Goal: Transaction & Acquisition: Book appointment/travel/reservation

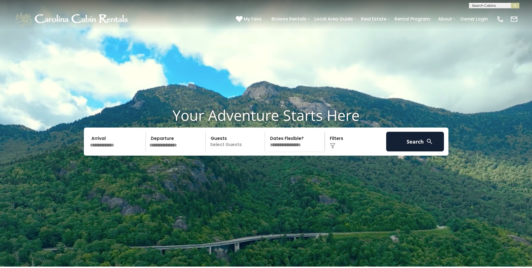
click at [300, 151] on select "**********" at bounding box center [296, 142] width 58 height 20
select select "*"
click at [267, 145] on select "**********" at bounding box center [296, 142] width 58 height 20
click at [102, 151] on input "text" at bounding box center [117, 142] width 58 height 20
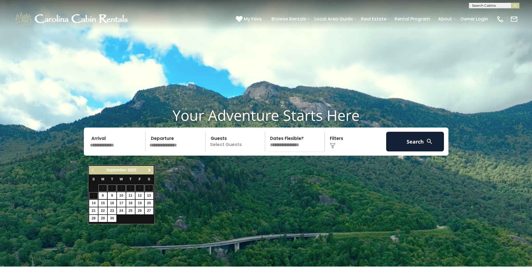
click at [150, 170] on span "Next" at bounding box center [149, 170] width 4 height 4
click at [148, 195] on link "13" at bounding box center [149, 195] width 9 height 7
type input "********"
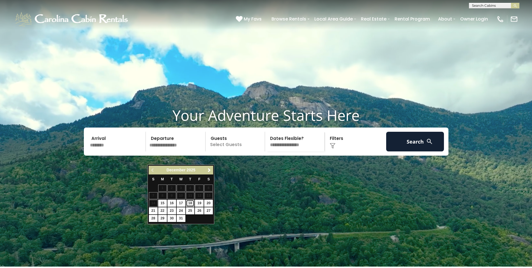
click at [189, 203] on link "18" at bounding box center [190, 202] width 9 height 7
type input "********"
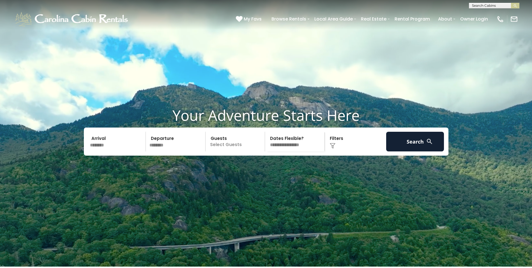
click at [235, 151] on p "Select Guests" at bounding box center [236, 142] width 58 height 20
click at [263, 167] on span "+" at bounding box center [263, 164] width 2 height 6
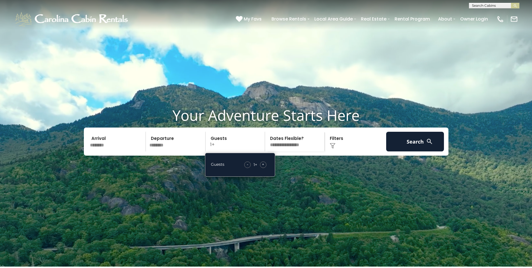
click at [263, 167] on span "+" at bounding box center [263, 164] width 2 height 6
click at [429, 150] on button "Search" at bounding box center [415, 142] width 58 height 20
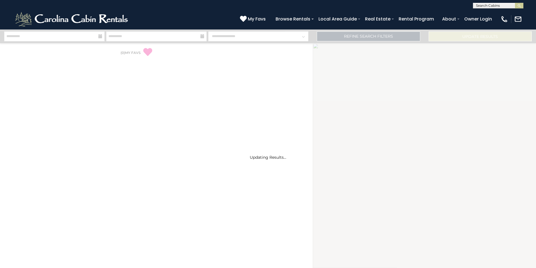
select select "*"
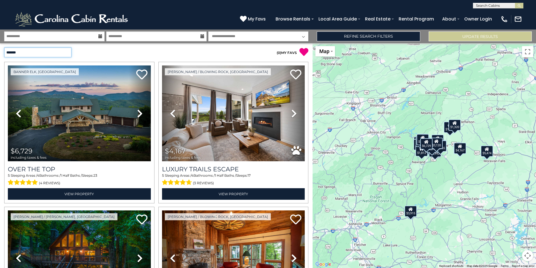
click at [68, 53] on select "**********" at bounding box center [37, 52] width 67 height 10
select select "*********"
click at [4, 47] on select "**********" at bounding box center [37, 52] width 67 height 10
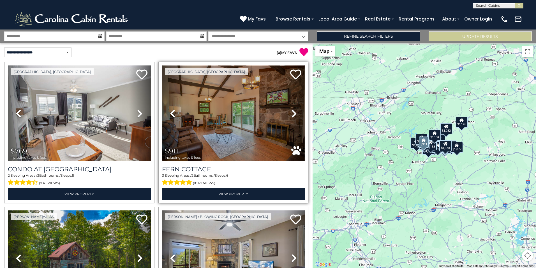
click at [232, 131] on img at bounding box center [233, 113] width 143 height 96
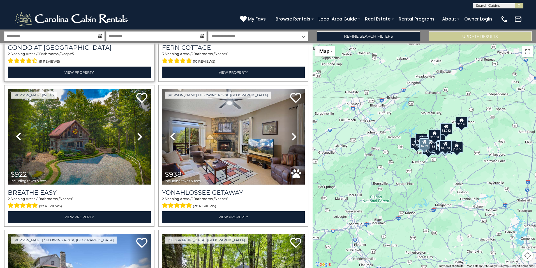
scroll to position [140, 0]
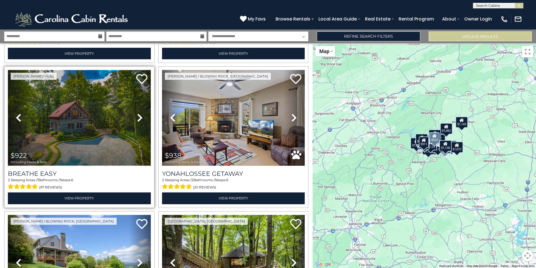
click at [91, 120] on img at bounding box center [79, 118] width 143 height 96
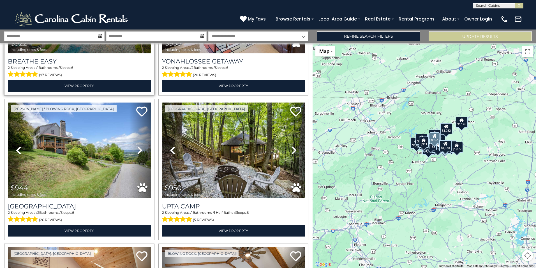
scroll to position [281, 0]
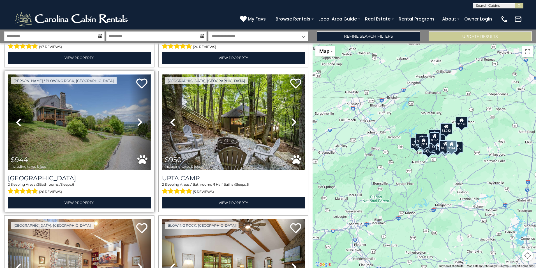
click at [95, 111] on img at bounding box center [79, 122] width 143 height 96
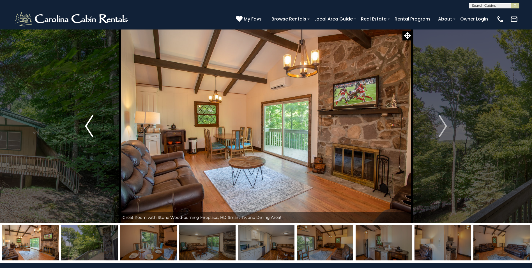
click at [89, 128] on img "Previous" at bounding box center [89, 126] width 8 height 22
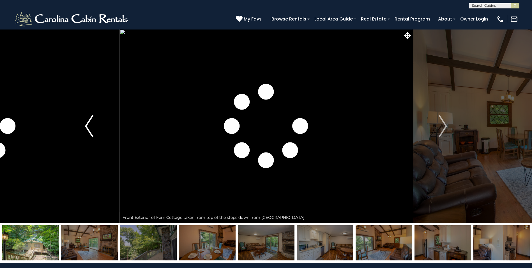
click at [90, 129] on img "Previous" at bounding box center [89, 126] width 8 height 22
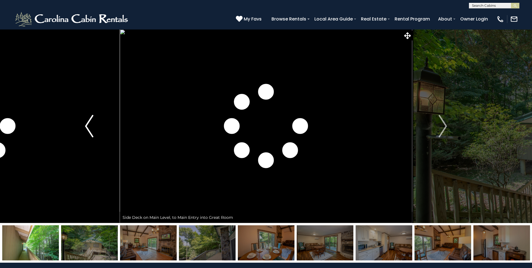
click at [90, 129] on img "Previous" at bounding box center [89, 126] width 8 height 22
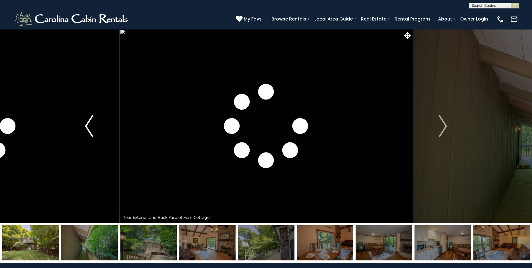
click at [90, 129] on img "Previous" at bounding box center [89, 126] width 8 height 22
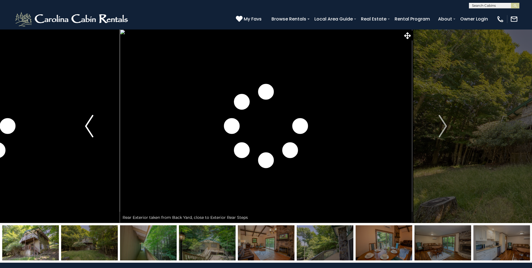
click at [90, 129] on img "Previous" at bounding box center [89, 126] width 8 height 22
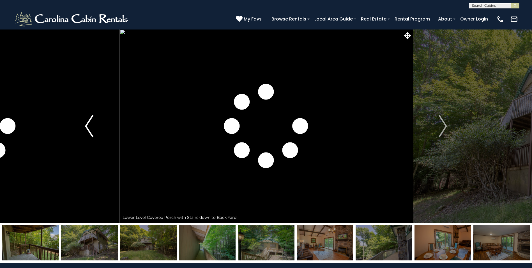
click at [90, 129] on img "Previous" at bounding box center [89, 126] width 8 height 22
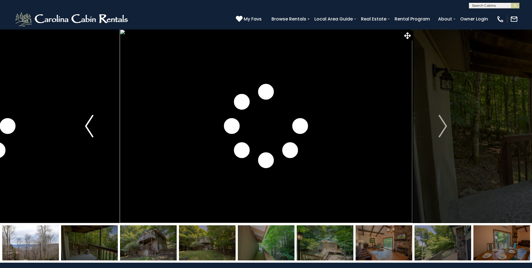
click at [90, 129] on img "Previous" at bounding box center [89, 126] width 8 height 22
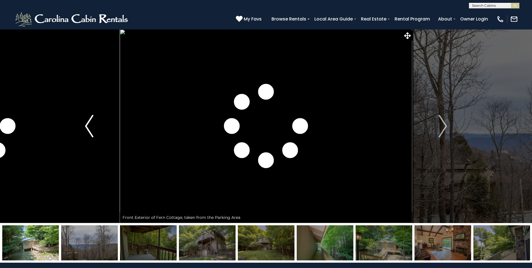
click at [90, 129] on img "Previous" at bounding box center [89, 126] width 8 height 22
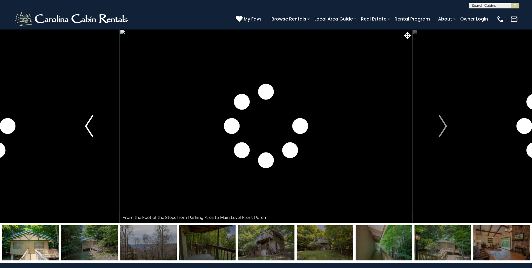
click at [90, 129] on img "Previous" at bounding box center [89, 126] width 8 height 22
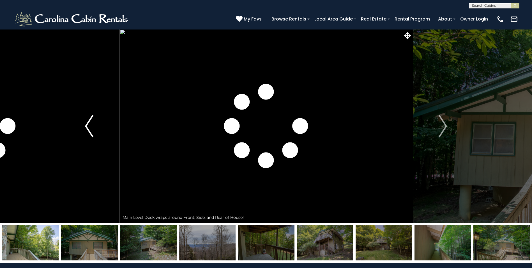
click at [90, 129] on img "Previous" at bounding box center [89, 126] width 8 height 22
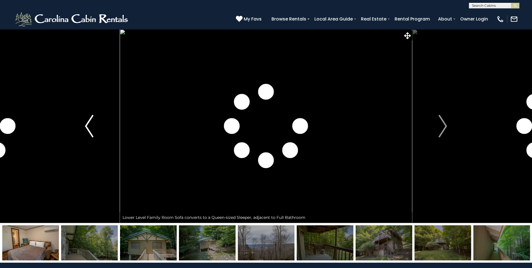
click at [90, 129] on img "Previous" at bounding box center [89, 126] width 8 height 22
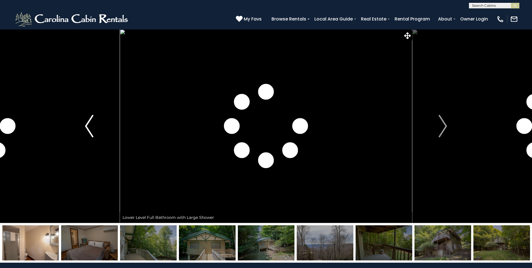
click at [90, 129] on img "Previous" at bounding box center [89, 126] width 8 height 22
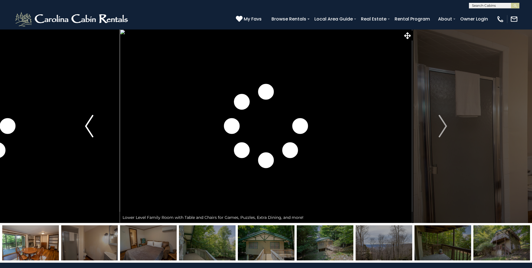
click at [90, 129] on img "Previous" at bounding box center [89, 126] width 8 height 22
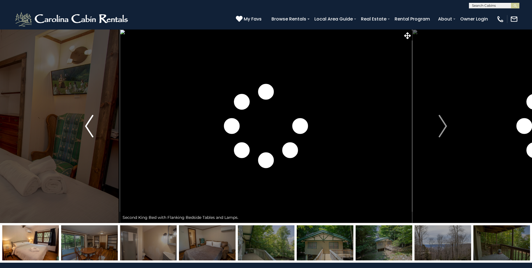
click at [90, 129] on img "Previous" at bounding box center [89, 126] width 8 height 22
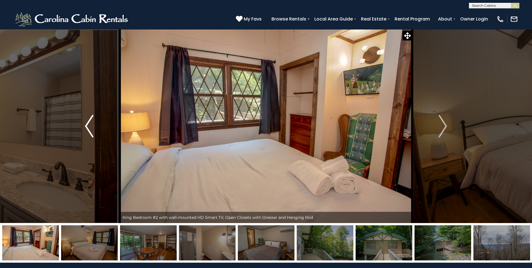
click at [90, 129] on img "Previous" at bounding box center [89, 126] width 8 height 22
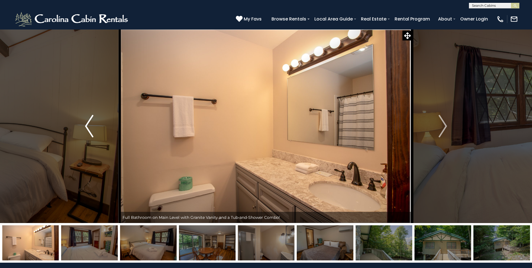
click at [90, 129] on img "Previous" at bounding box center [89, 126] width 8 height 22
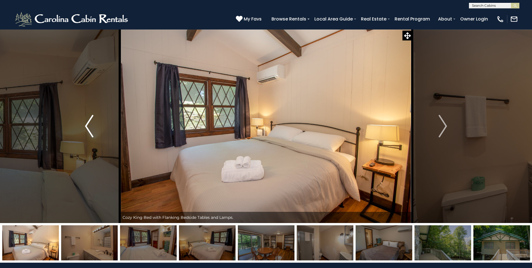
click at [90, 129] on img "Previous" at bounding box center [89, 126] width 8 height 22
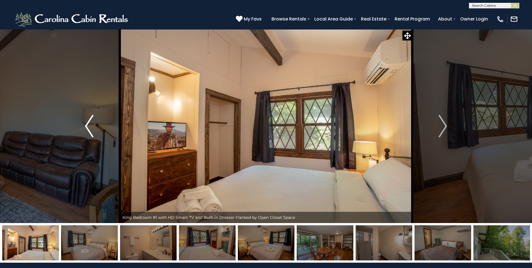
click at [90, 129] on img "Previous" at bounding box center [89, 126] width 8 height 22
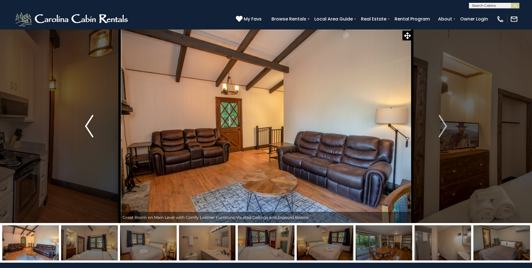
click at [90, 129] on img "Previous" at bounding box center [89, 126] width 8 height 22
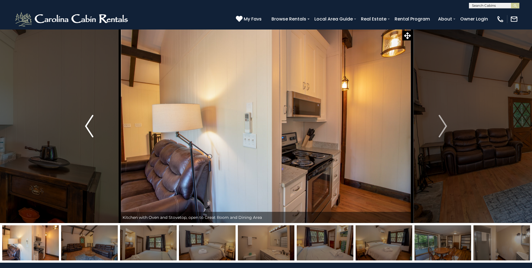
click at [90, 129] on img "Previous" at bounding box center [89, 126] width 8 height 22
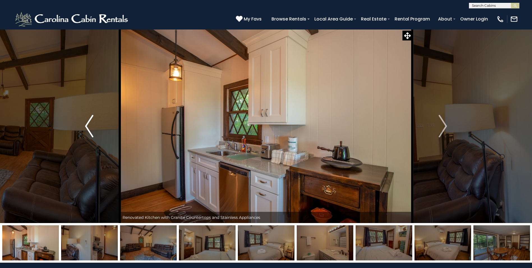
click at [90, 129] on img "Previous" at bounding box center [89, 126] width 8 height 22
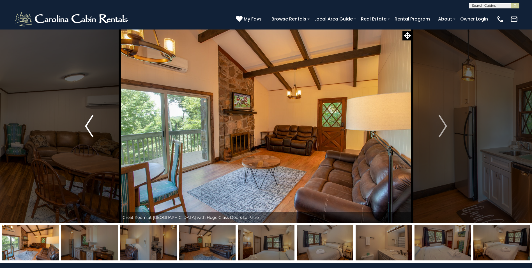
click at [90, 129] on img "Previous" at bounding box center [89, 126] width 8 height 22
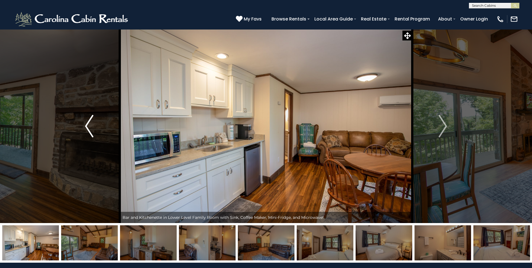
click at [90, 129] on img "Previous" at bounding box center [89, 126] width 8 height 22
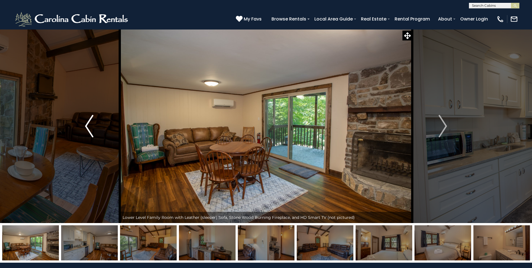
click at [90, 129] on img "Previous" at bounding box center [89, 126] width 8 height 22
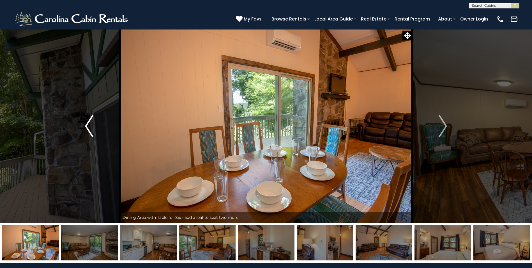
click at [90, 129] on img "Previous" at bounding box center [89, 126] width 8 height 22
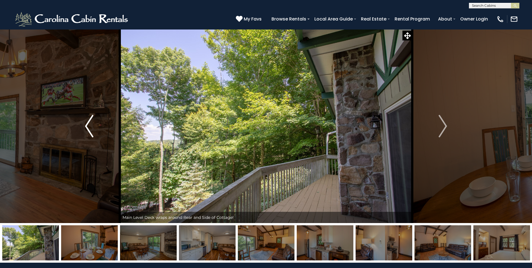
click at [90, 129] on img "Previous" at bounding box center [89, 126] width 8 height 22
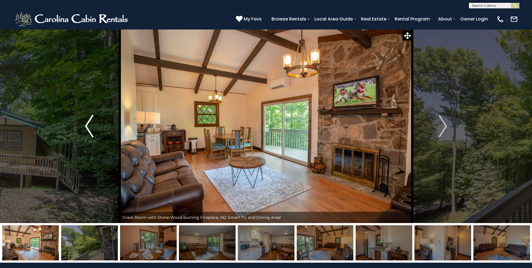
click at [90, 129] on img "Previous" at bounding box center [89, 126] width 8 height 22
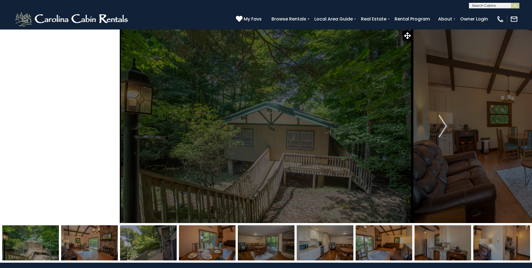
click at [90, 129] on img "Previous" at bounding box center [89, 126] width 8 height 22
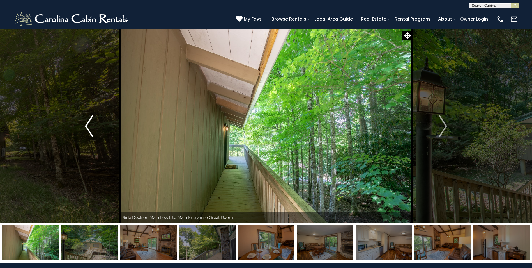
click at [90, 129] on img "Previous" at bounding box center [89, 126] width 8 height 22
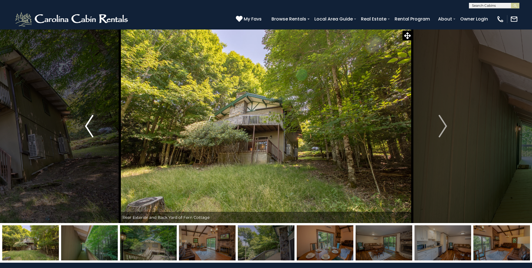
click at [90, 129] on img "Previous" at bounding box center [89, 126] width 8 height 22
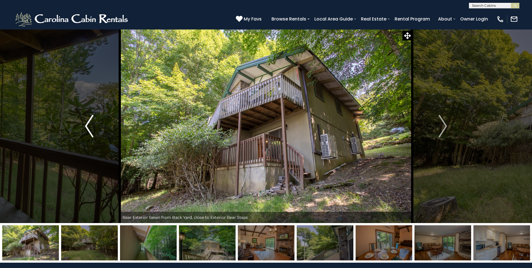
click at [90, 129] on img "Previous" at bounding box center [89, 126] width 8 height 22
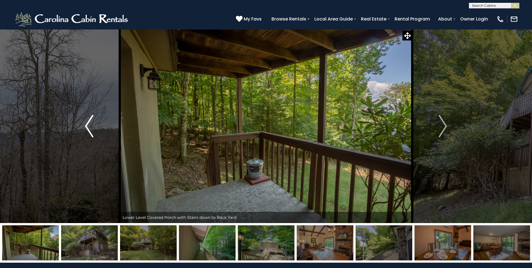
click at [90, 129] on img "Previous" at bounding box center [89, 126] width 8 height 22
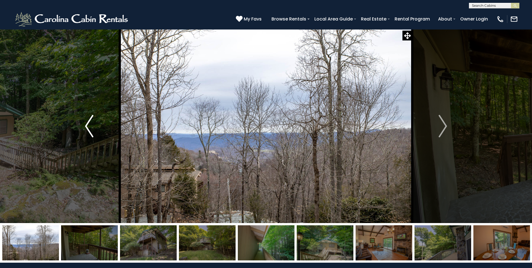
click at [90, 129] on img "Previous" at bounding box center [89, 126] width 8 height 22
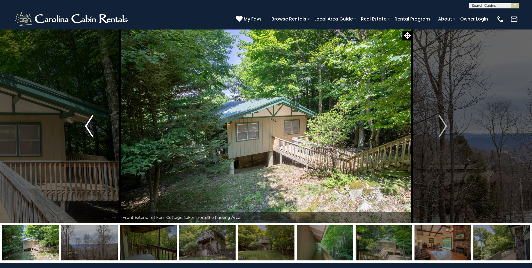
click at [90, 129] on img "Previous" at bounding box center [89, 126] width 8 height 22
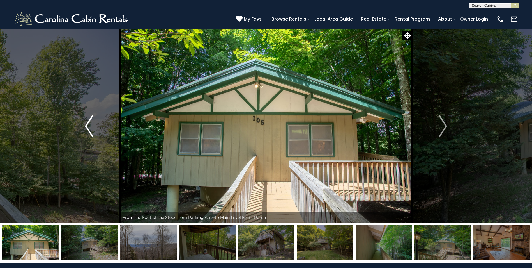
click at [90, 129] on img "Previous" at bounding box center [89, 126] width 8 height 22
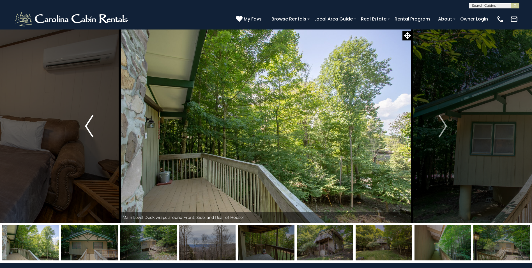
click at [90, 129] on img "Previous" at bounding box center [89, 126] width 8 height 22
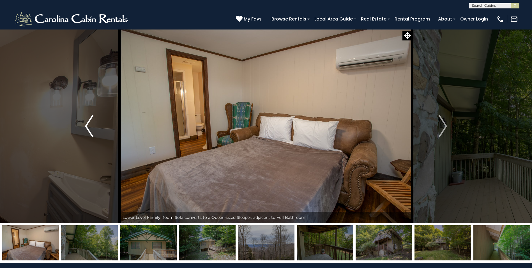
click at [90, 129] on img "Previous" at bounding box center [89, 126] width 8 height 22
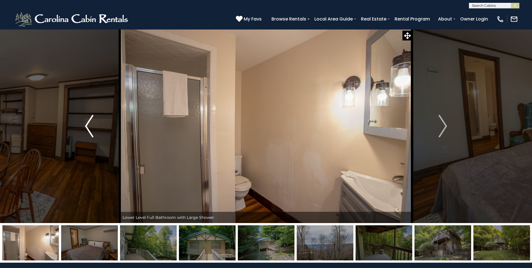
click at [90, 129] on img "Previous" at bounding box center [89, 126] width 8 height 22
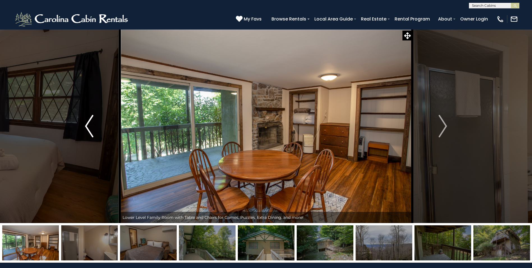
click at [90, 129] on img "Previous" at bounding box center [89, 126] width 8 height 22
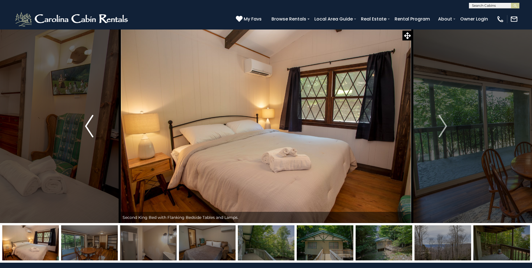
click at [90, 129] on img "Previous" at bounding box center [89, 126] width 8 height 22
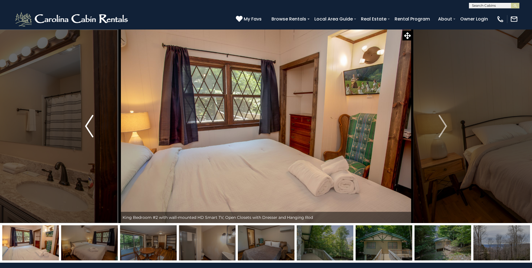
click at [90, 129] on img "Previous" at bounding box center [89, 126] width 8 height 22
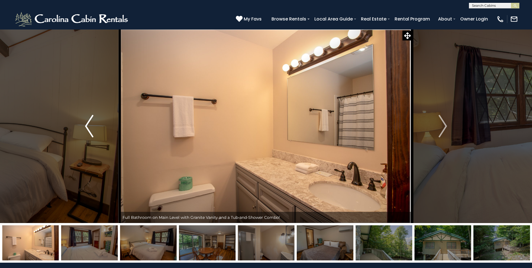
click at [90, 129] on img "Previous" at bounding box center [89, 126] width 8 height 22
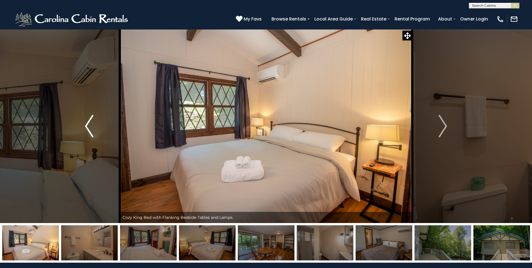
click at [90, 129] on img "Previous" at bounding box center [89, 126] width 8 height 22
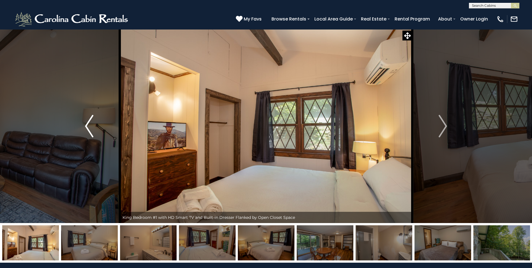
click at [90, 129] on img "Previous" at bounding box center [89, 126] width 8 height 22
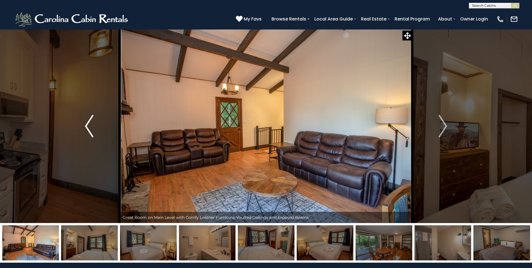
click at [90, 129] on img "Previous" at bounding box center [89, 126] width 8 height 22
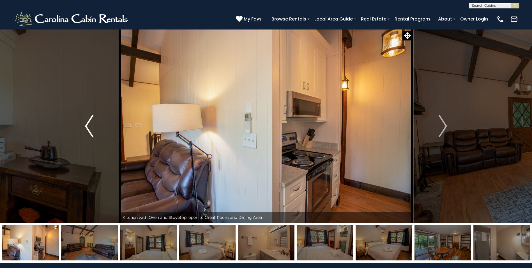
click at [90, 129] on img "Previous" at bounding box center [89, 126] width 8 height 22
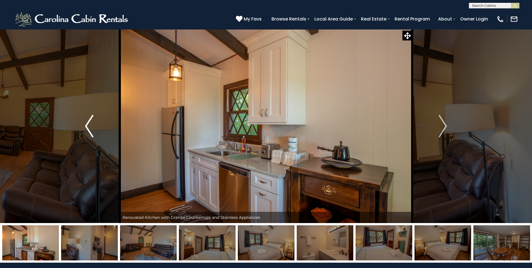
click at [90, 129] on img "Previous" at bounding box center [89, 126] width 8 height 22
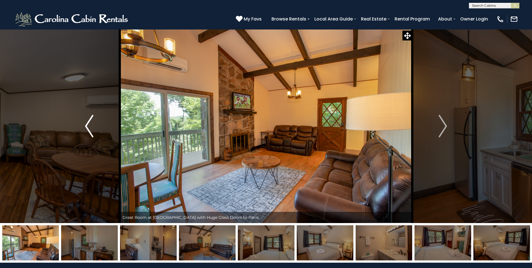
click at [90, 129] on img "Previous" at bounding box center [89, 126] width 8 height 22
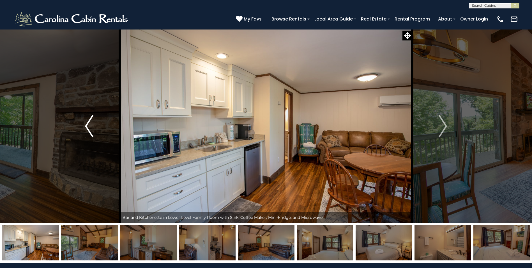
click at [90, 129] on img "Previous" at bounding box center [89, 126] width 8 height 22
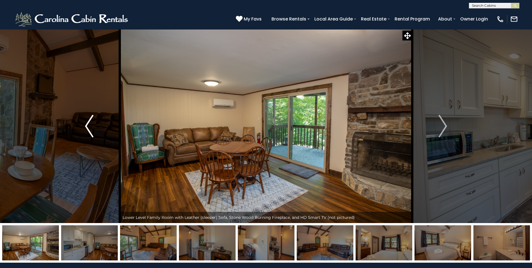
click at [90, 129] on img "Previous" at bounding box center [89, 126] width 8 height 22
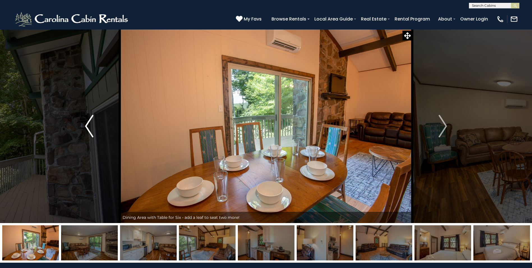
click at [90, 129] on img "Previous" at bounding box center [89, 126] width 8 height 22
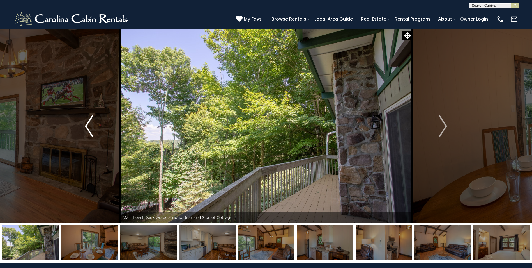
click at [90, 129] on img "Previous" at bounding box center [89, 126] width 8 height 22
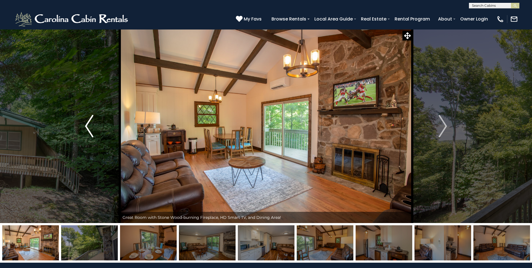
click at [90, 129] on img "Previous" at bounding box center [89, 126] width 8 height 22
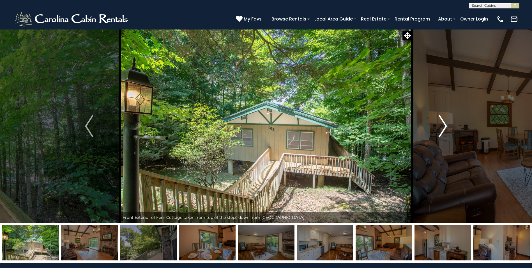
click at [442, 125] on img "Next" at bounding box center [443, 126] width 8 height 22
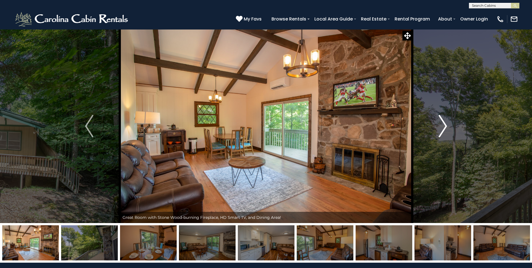
click at [442, 125] on img "Next" at bounding box center [443, 126] width 8 height 22
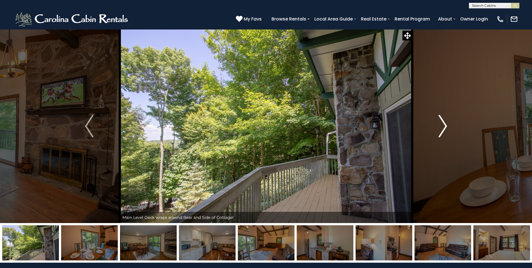
click at [442, 125] on img "Next" at bounding box center [443, 126] width 8 height 22
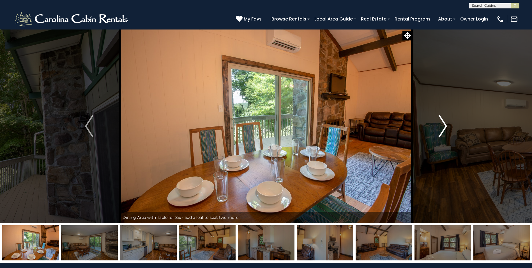
click at [442, 125] on img "Next" at bounding box center [443, 126] width 8 height 22
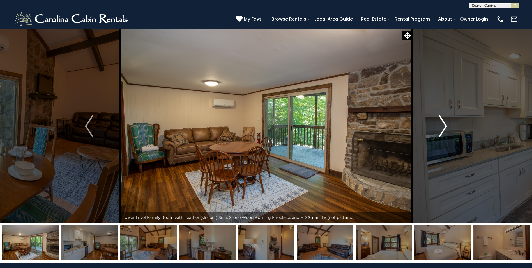
click at [442, 125] on img "Next" at bounding box center [443, 126] width 8 height 22
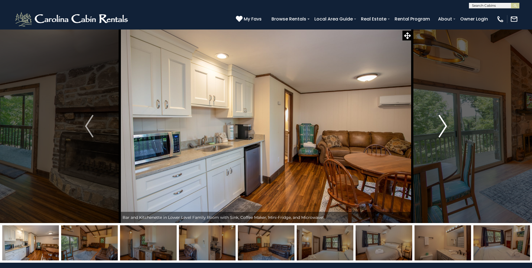
click at [442, 125] on img "Next" at bounding box center [443, 126] width 8 height 22
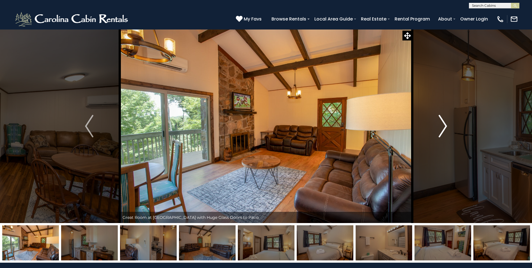
click at [442, 125] on img "Next" at bounding box center [443, 126] width 8 height 22
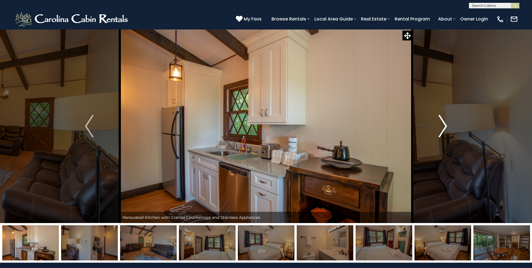
click at [442, 125] on img "Next" at bounding box center [443, 126] width 8 height 22
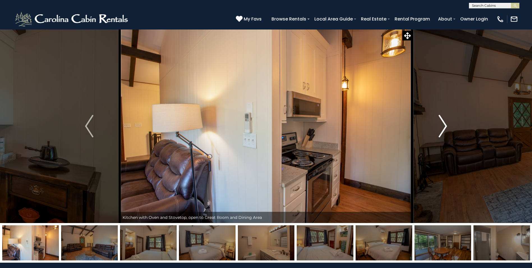
click at [443, 125] on img "Next" at bounding box center [443, 126] width 8 height 22
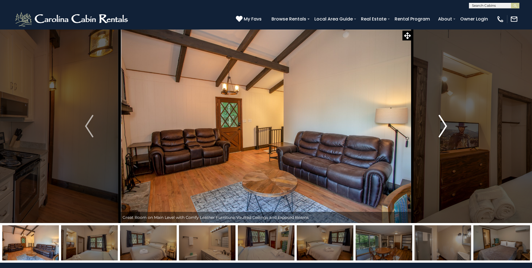
click at [443, 125] on img "Next" at bounding box center [443, 126] width 8 height 22
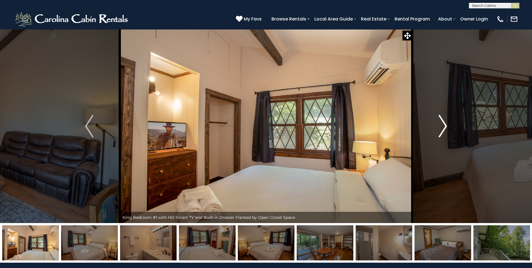
click at [443, 125] on img "Next" at bounding box center [443, 126] width 8 height 22
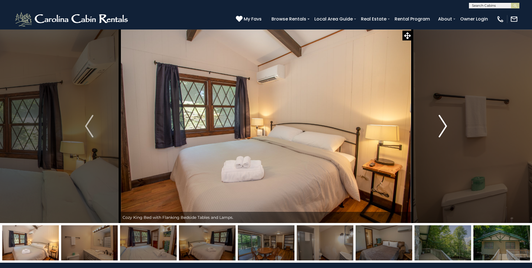
click at [443, 125] on img "Next" at bounding box center [443, 126] width 8 height 22
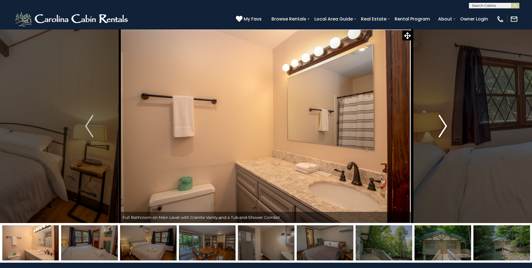
click at [443, 125] on img "Next" at bounding box center [443, 126] width 8 height 22
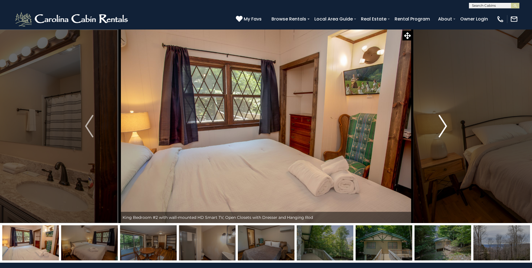
click at [443, 125] on img "Next" at bounding box center [443, 126] width 8 height 22
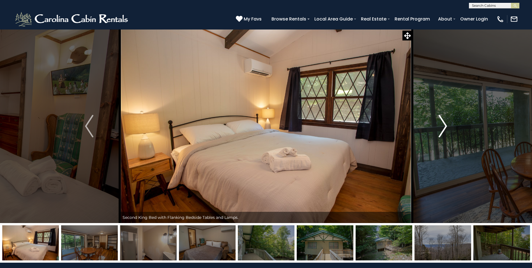
click at [443, 125] on img "Next" at bounding box center [443, 126] width 8 height 22
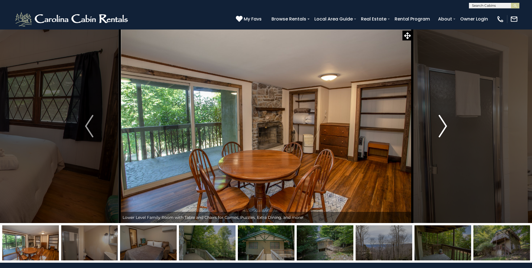
click at [444, 125] on img "Next" at bounding box center [443, 126] width 8 height 22
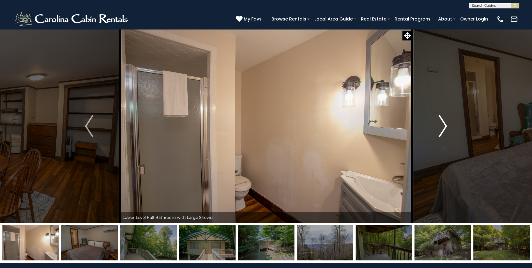
click at [444, 125] on img "Next" at bounding box center [443, 126] width 8 height 22
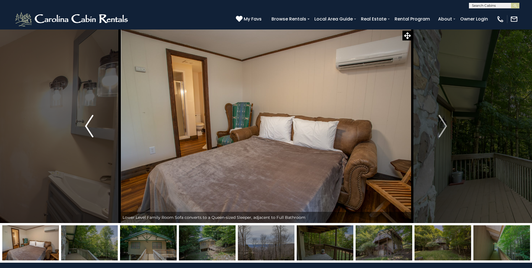
click at [91, 129] on img "Previous" at bounding box center [89, 126] width 8 height 22
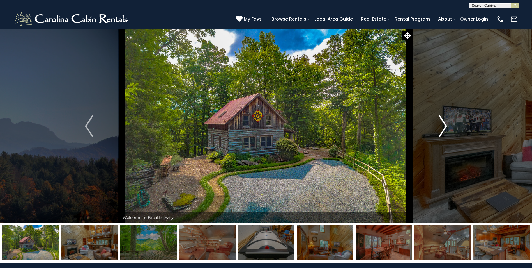
click at [445, 126] on img "Next" at bounding box center [443, 126] width 8 height 22
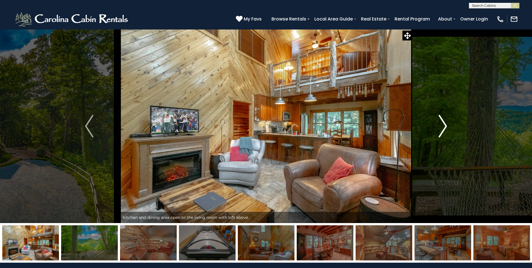
click at [442, 126] on img "Next" at bounding box center [443, 126] width 8 height 22
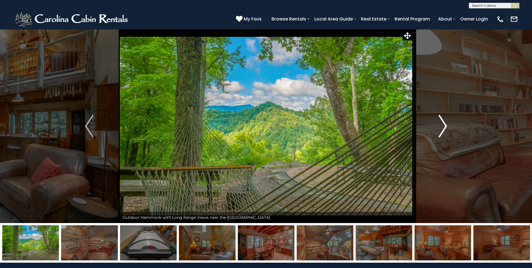
click at [442, 126] on img "Next" at bounding box center [443, 126] width 8 height 22
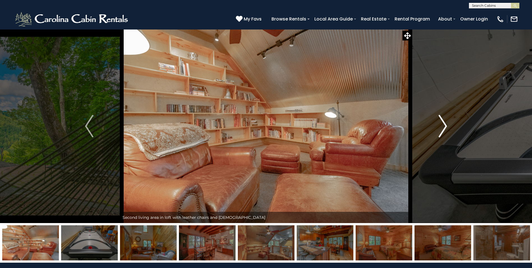
click at [442, 126] on img "Next" at bounding box center [443, 126] width 8 height 22
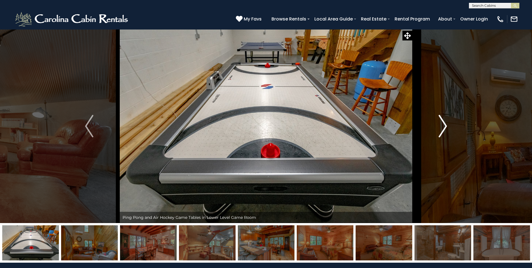
click at [442, 126] on img "Next" at bounding box center [443, 126] width 8 height 22
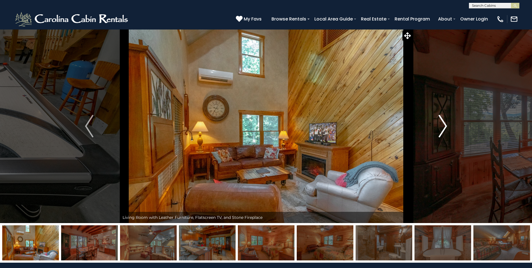
click at [442, 126] on img "Next" at bounding box center [443, 126] width 8 height 22
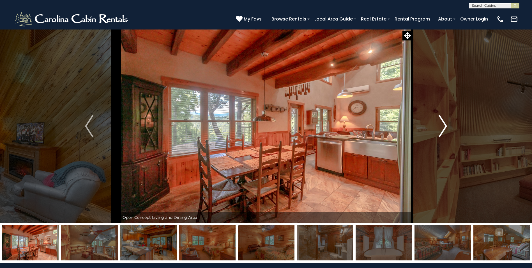
click at [442, 126] on img "Next" at bounding box center [443, 126] width 8 height 22
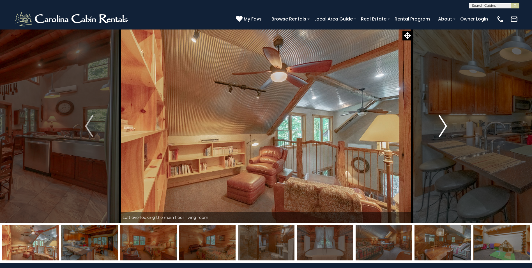
click at [442, 126] on img "Next" at bounding box center [443, 126] width 8 height 22
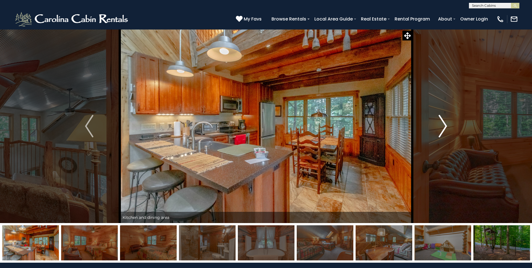
click at [442, 126] on img "Next" at bounding box center [443, 126] width 8 height 22
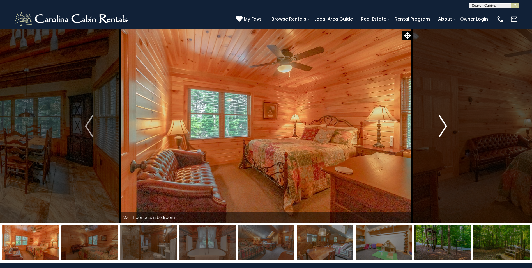
click at [442, 126] on img "Next" at bounding box center [443, 126] width 8 height 22
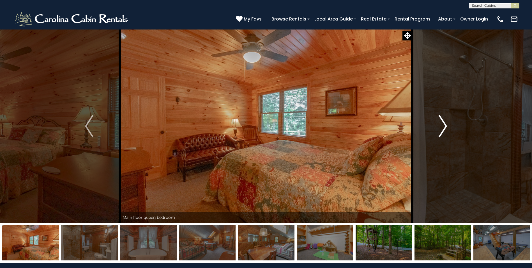
click at [442, 126] on img "Next" at bounding box center [443, 126] width 8 height 22
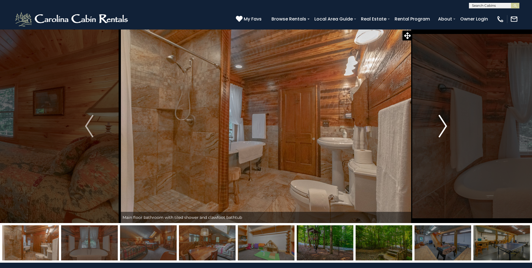
click at [442, 126] on img "Next" at bounding box center [443, 126] width 8 height 22
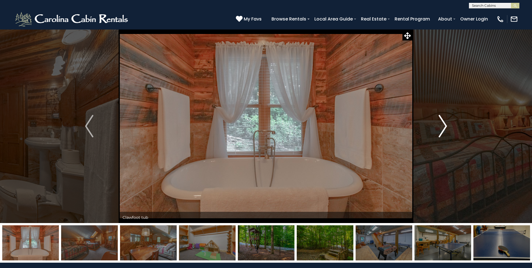
click at [443, 126] on img "Next" at bounding box center [443, 126] width 8 height 22
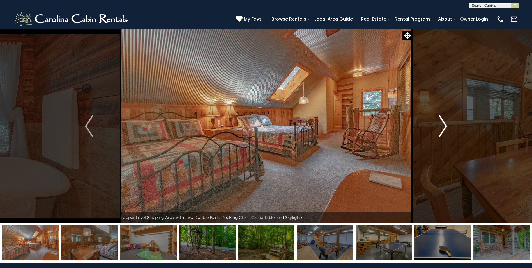
click at [443, 126] on img "Next" at bounding box center [443, 126] width 8 height 22
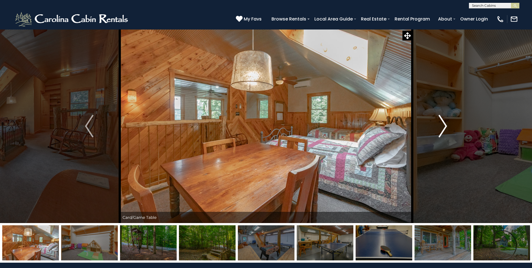
click at [443, 126] on img "Next" at bounding box center [443, 126] width 8 height 22
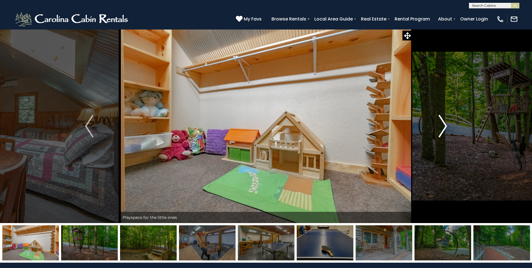
click at [443, 126] on img "Next" at bounding box center [443, 126] width 8 height 22
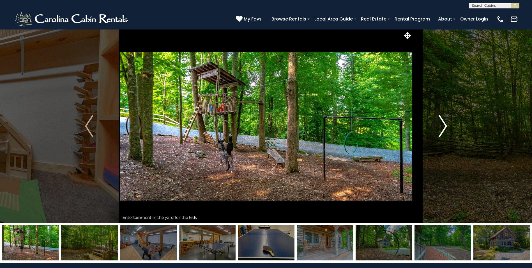
click at [443, 126] on img "Next" at bounding box center [443, 126] width 8 height 22
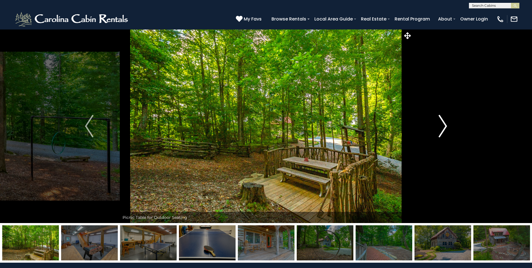
click at [443, 126] on img "Next" at bounding box center [443, 126] width 8 height 22
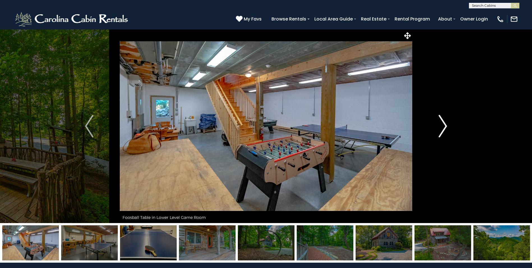
click at [443, 126] on img "Next" at bounding box center [443, 126] width 8 height 22
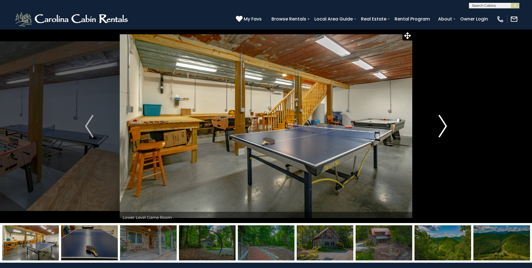
click at [443, 126] on img "Next" at bounding box center [443, 126] width 8 height 22
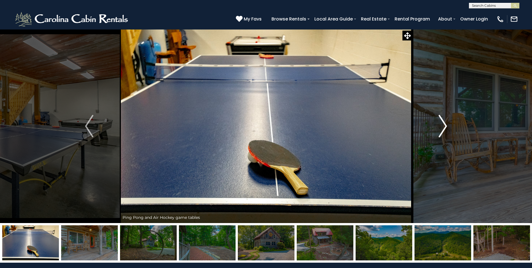
click at [443, 126] on img "Next" at bounding box center [443, 126] width 8 height 22
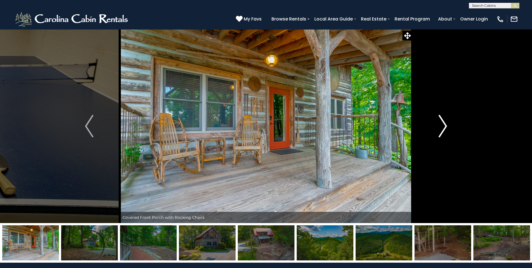
click at [443, 126] on img "Next" at bounding box center [443, 126] width 8 height 22
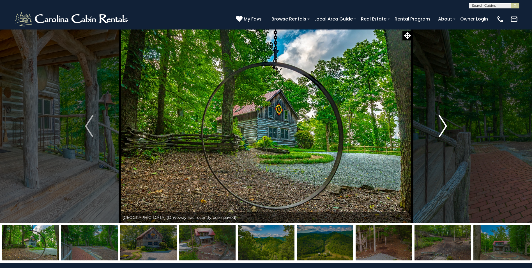
click at [443, 126] on img "Next" at bounding box center [443, 126] width 8 height 22
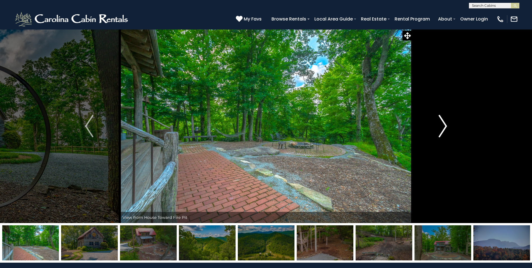
click at [443, 126] on img "Next" at bounding box center [443, 126] width 8 height 22
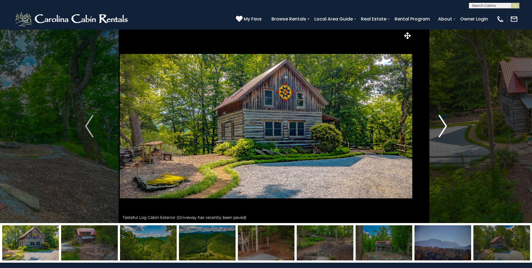
click at [443, 126] on img "Next" at bounding box center [443, 126] width 8 height 22
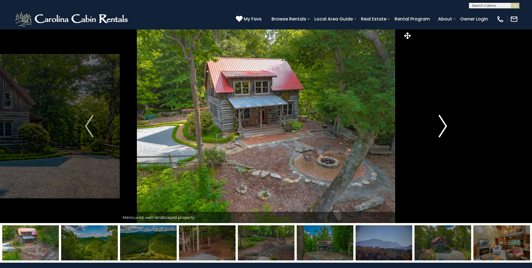
click at [443, 126] on img "Next" at bounding box center [443, 126] width 8 height 22
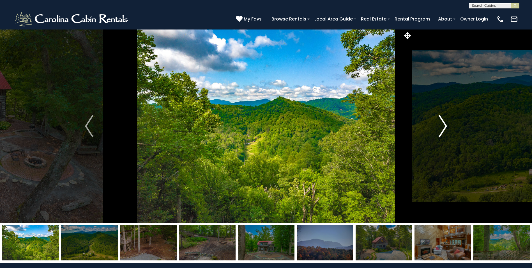
click at [443, 126] on img "Next" at bounding box center [443, 126] width 8 height 22
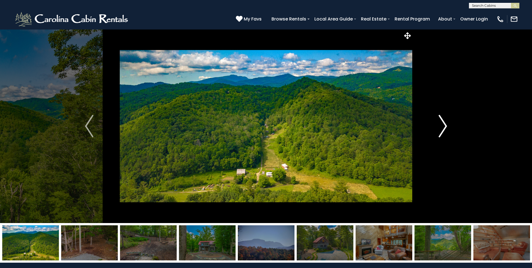
click at [443, 126] on img "Next" at bounding box center [443, 126] width 8 height 22
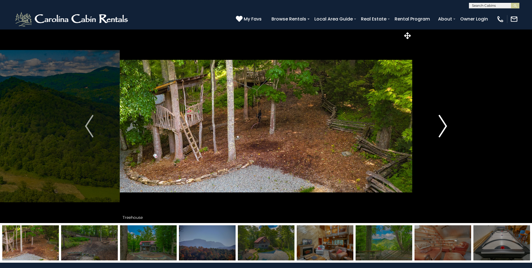
click at [443, 126] on img "Next" at bounding box center [443, 126] width 8 height 22
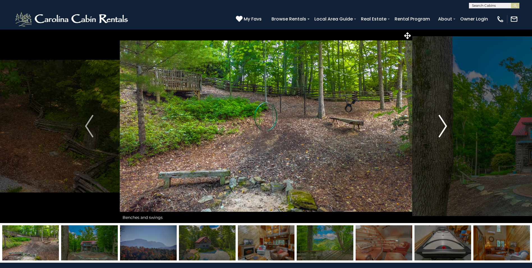
click at [443, 126] on img "Next" at bounding box center [443, 126] width 8 height 22
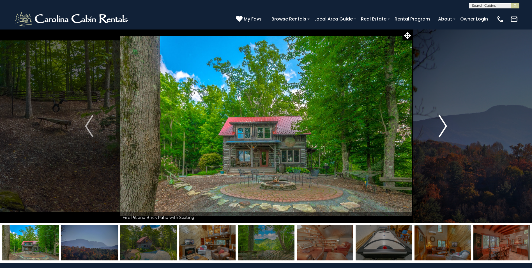
click at [443, 126] on img "Next" at bounding box center [443, 126] width 8 height 22
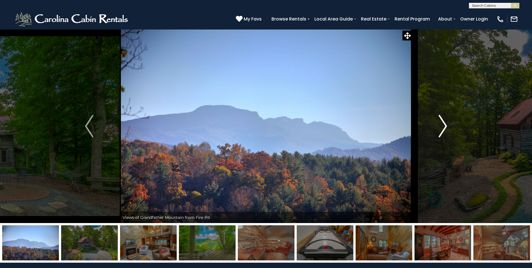
click at [444, 124] on img "Next" at bounding box center [443, 126] width 8 height 22
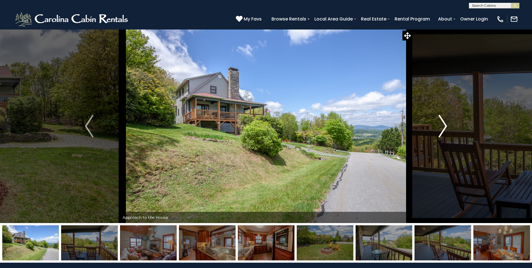
click at [446, 128] on img "Next" at bounding box center [443, 126] width 8 height 22
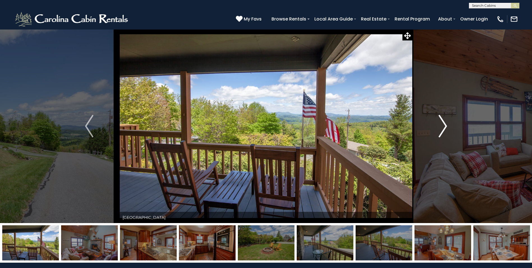
click at [441, 127] on img "Next" at bounding box center [443, 126] width 8 height 22
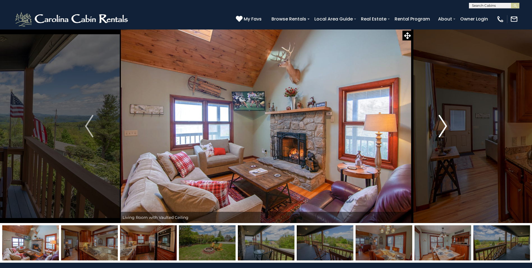
click at [443, 129] on img "Next" at bounding box center [443, 126] width 8 height 22
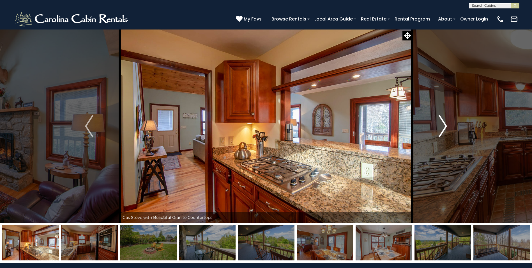
click at [443, 129] on img "Next" at bounding box center [443, 126] width 8 height 22
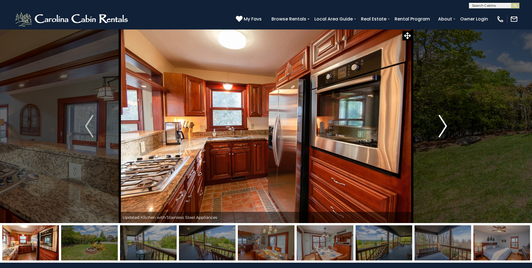
click at [443, 129] on img "Next" at bounding box center [443, 126] width 8 height 22
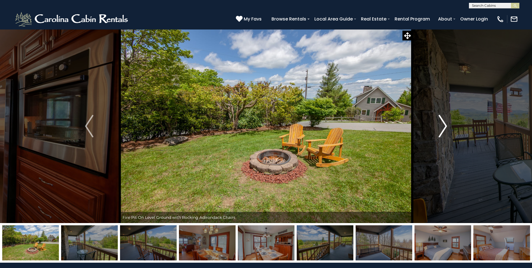
click at [443, 129] on img "Next" at bounding box center [443, 126] width 8 height 22
